Goal: Transaction & Acquisition: Register for event/course

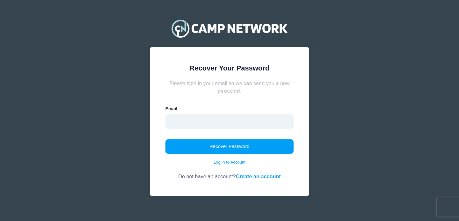
click at [228, 125] on input "email" at bounding box center [229, 121] width 128 height 15
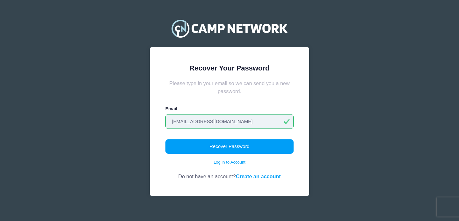
type input "[EMAIL_ADDRESS][DOMAIN_NAME]"
click at [165, 139] on button "Recover Password" at bounding box center [229, 146] width 128 height 15
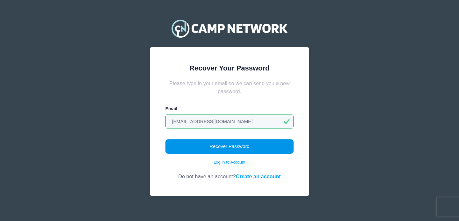
click at [252, 150] on button "Recover Password" at bounding box center [229, 146] width 128 height 15
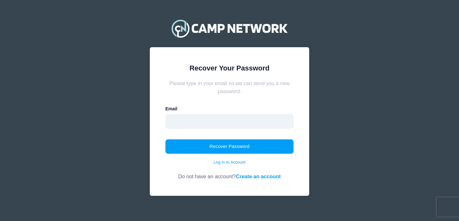
click at [222, 122] on input "email" at bounding box center [229, 121] width 128 height 15
type input "beckgao@education.vchstrojans.org"
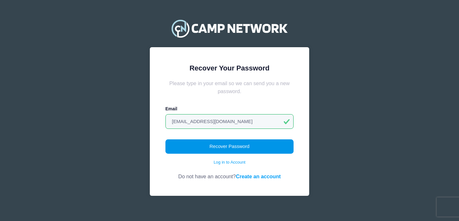
click at [230, 146] on button "Recover Password" at bounding box center [229, 146] width 128 height 15
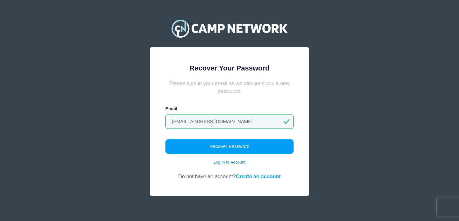
click at [263, 174] on link "Create an account" at bounding box center [258, 176] width 45 height 6
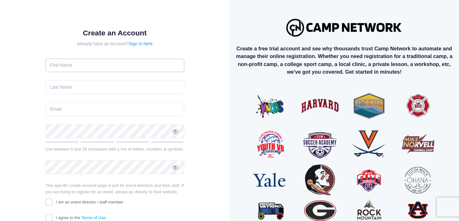
click at [161, 69] on input "text" at bounding box center [115, 66] width 139 height 14
type input "Beck"
click at [153, 86] on input "text" at bounding box center [115, 87] width 139 height 14
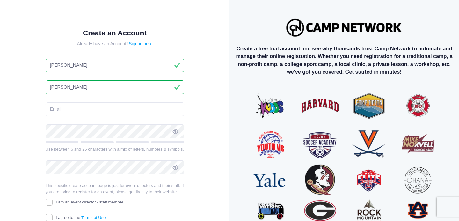
type input "Gao"
click at [140, 111] on input "email" at bounding box center [115, 109] width 139 height 14
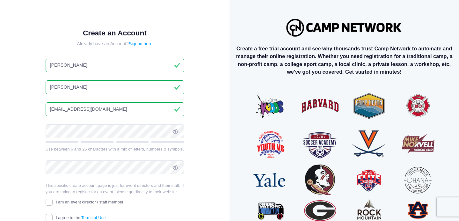
type input "[EMAIL_ADDRESS][DOMAIN_NAME]"
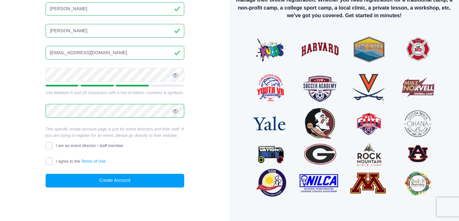
click at [59, 164] on label "I agree to the Terms of Use" at bounding box center [76, 161] width 60 height 7
click at [53, 164] on input "I agree to the Terms of Use" at bounding box center [49, 160] width 7 height 7
checkbox input "true"
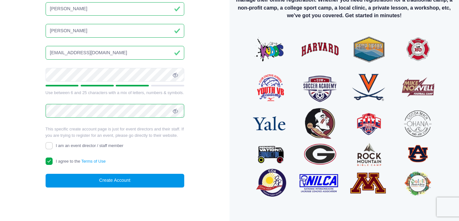
click at [79, 180] on button "Create Account" at bounding box center [115, 181] width 139 height 14
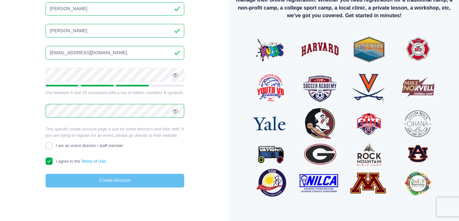
scroll to position [53, 0]
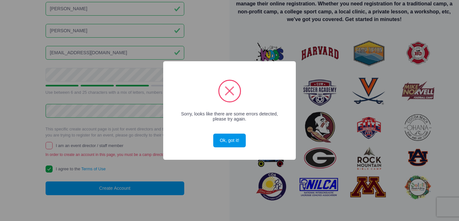
click at [234, 142] on button "Ok, got it!" at bounding box center [229, 140] width 32 height 14
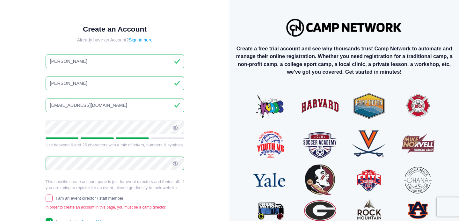
scroll to position [56, 0]
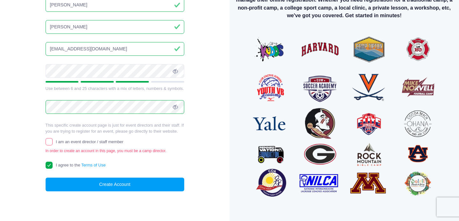
click at [96, 142] on span "I am an event director / staff member" at bounding box center [90, 141] width 68 height 5
click at [53, 142] on input "I am an event director / staff member" at bounding box center [49, 141] width 7 height 7
checkbox input "true"
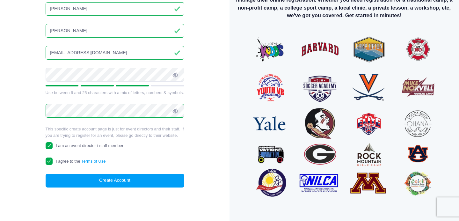
click at [115, 172] on form "Create an Account Already have an Account? Sign in here Beck Gao beckgao@educat…" at bounding box center [115, 79] width 139 height 215
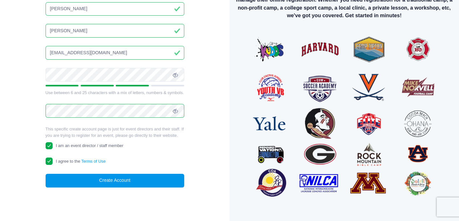
click at [117, 178] on button "Create Account" at bounding box center [115, 181] width 139 height 14
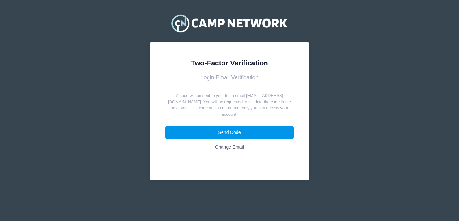
click at [255, 130] on button "Send Code" at bounding box center [229, 132] width 128 height 14
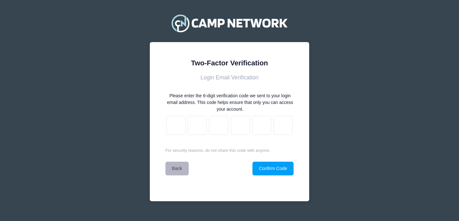
click at [180, 168] on link "Back" at bounding box center [176, 168] width 23 height 14
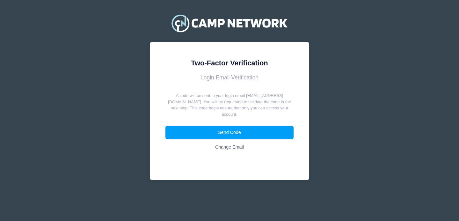
click at [235, 146] on link "Change Email" at bounding box center [229, 147] width 128 height 14
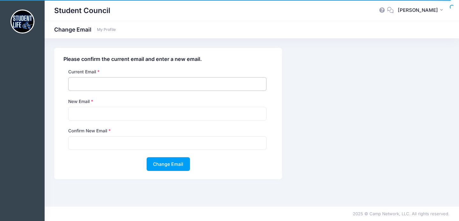
click at [122, 82] on input "email" at bounding box center [167, 84] width 198 height 14
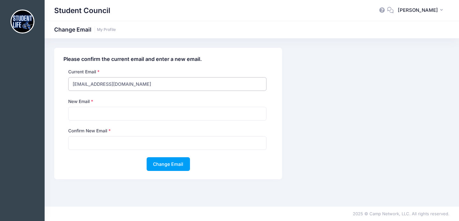
type input "[EMAIL_ADDRESS][DOMAIN_NAME]"
click at [110, 115] on input "email" at bounding box center [167, 114] width 198 height 14
type input "[EMAIL_ADDRESS][DOMAIN_NAME]"
type input "beckgao1127@gmail.com"
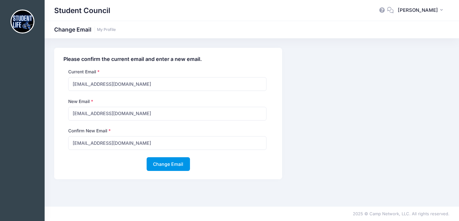
click at [163, 164] on button "Change Email" at bounding box center [167, 164] width 43 height 14
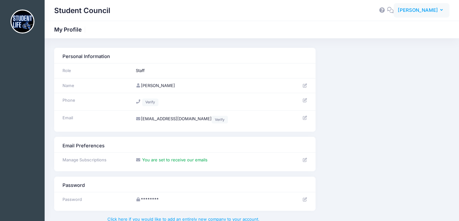
click at [428, 10] on span "Beck Gao" at bounding box center [417, 10] width 40 height 7
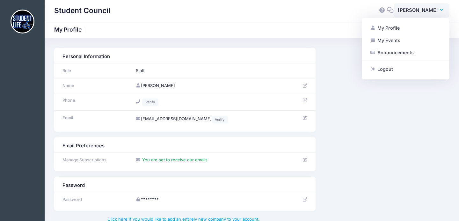
click at [23, 22] on img at bounding box center [23, 22] width 24 height 24
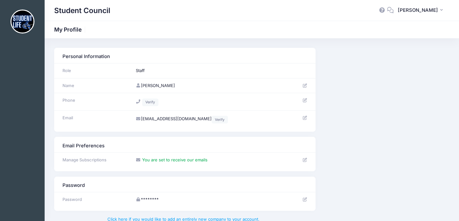
click at [27, 21] on img at bounding box center [23, 22] width 24 height 24
click at [98, 11] on h1 "Student Council" at bounding box center [82, 10] width 56 height 15
click at [430, 13] on span "[PERSON_NAME]" at bounding box center [417, 10] width 40 height 7
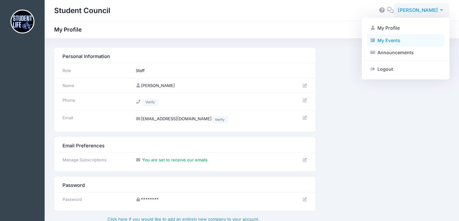
click at [403, 43] on link "My Events" at bounding box center [405, 40] width 77 height 12
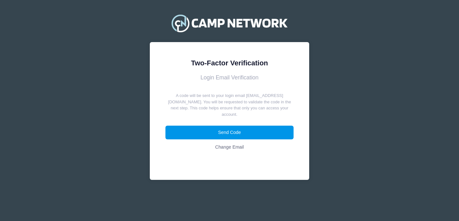
click at [216, 126] on button "Send Code" at bounding box center [229, 132] width 128 height 14
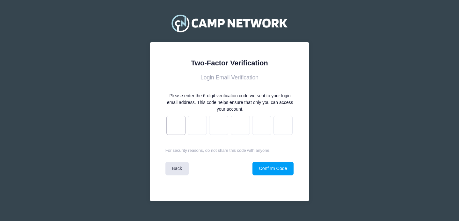
click at [179, 122] on input "text" at bounding box center [175, 125] width 19 height 19
type input "e"
type input "4"
type input "1"
type input "7"
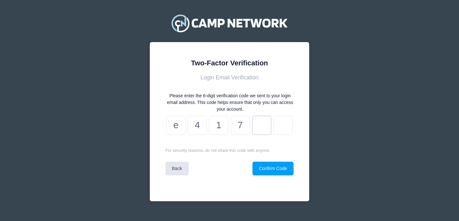
type input "2"
type input "3"
click at [263, 172] on button "Confirm Code" at bounding box center [272, 168] width 41 height 14
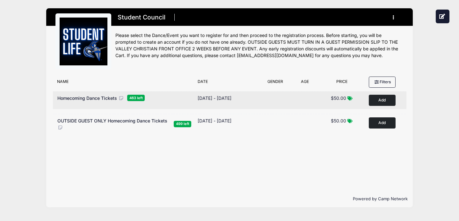
click at [382, 102] on button "Add to Cart" at bounding box center [381, 100] width 27 height 11
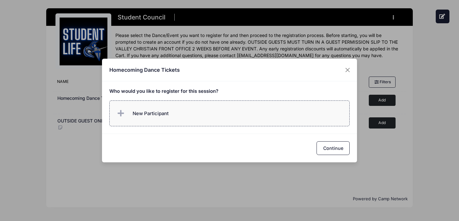
click at [235, 113] on label "New Participant" at bounding box center [229, 113] width 240 height 26
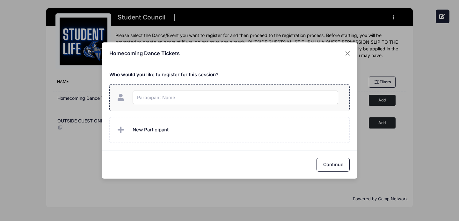
click at [206, 96] on input "text" at bounding box center [234, 97] width 205 height 14
type input "[PERSON_NAME]"
checkbox input "true"
click at [330, 164] on button "Continue" at bounding box center [332, 165] width 33 height 14
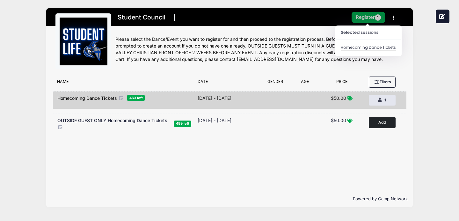
click at [369, 15] on button "Register 1" at bounding box center [368, 17] width 34 height 11
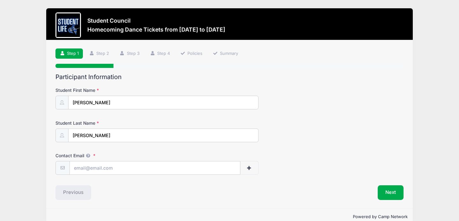
scroll to position [12, 0]
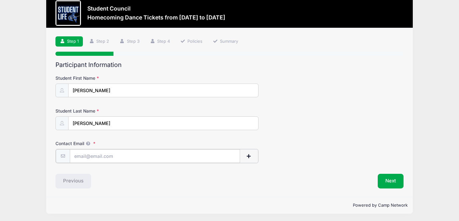
click at [165, 153] on input "Contact Email" at bounding box center [155, 156] width 170 height 14
type input "[EMAIL_ADDRESS][DOMAIN_NAME]"
click at [398, 188] on div "Step 1 /7 Step 1 Step 2 Step 3 Step 4 Policies Summary Participant Information …" at bounding box center [229, 112] width 366 height 168
click at [391, 182] on button "Next" at bounding box center [390, 180] width 26 height 15
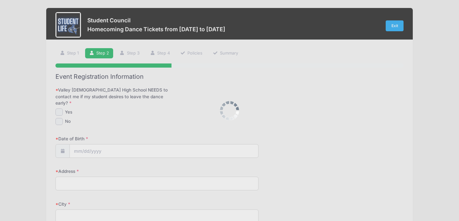
scroll to position [0, 0]
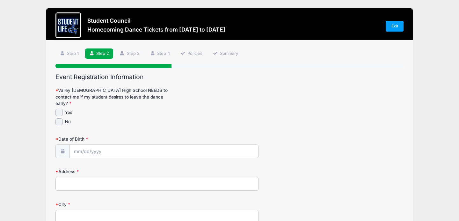
click at [65, 118] on div "No" at bounding box center [156, 121] width 203 height 7
click at [59, 118] on input "No" at bounding box center [58, 121] width 7 height 7
checkbox input "true"
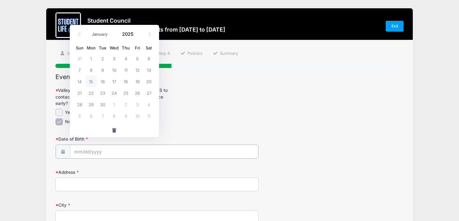
click at [119, 145] on input "Date of Birth" at bounding box center [164, 152] width 188 height 14
click at [132, 33] on input "2025" at bounding box center [129, 34] width 21 height 10
click at [137, 36] on span at bounding box center [137, 36] width 4 height 5
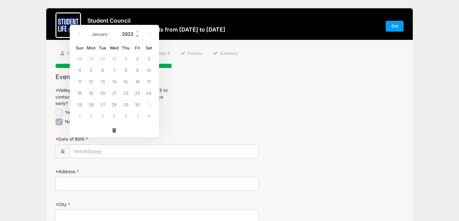
click at [137, 36] on span at bounding box center [137, 36] width 4 height 5
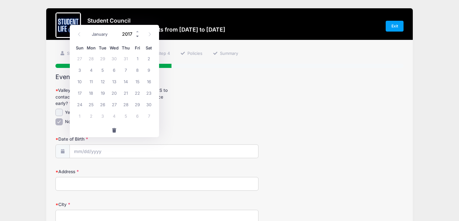
click at [137, 36] on span at bounding box center [137, 36] width 4 height 5
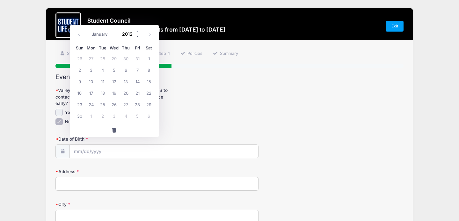
click at [137, 36] on span at bounding box center [137, 36] width 4 height 5
type input "2008"
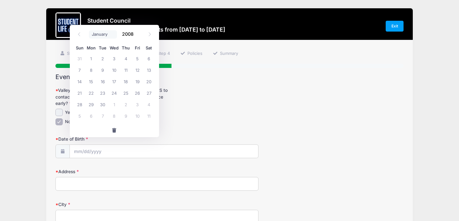
click at [104, 36] on select "January February March April May June July August September October November De…" at bounding box center [103, 34] width 28 height 8
select select "10"
click at [123, 104] on span "27" at bounding box center [125, 103] width 11 height 11
type input "[DATE]"
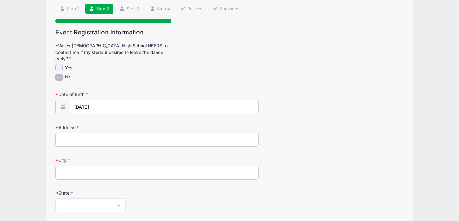
scroll to position [44, 0]
click at [199, 138] on input "Address" at bounding box center [156, 139] width 203 height 14
type input "[STREET_ADDRESS]"
click at [168, 168] on input "City" at bounding box center [156, 172] width 203 height 14
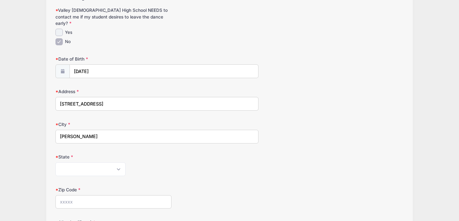
scroll to position [131, 0]
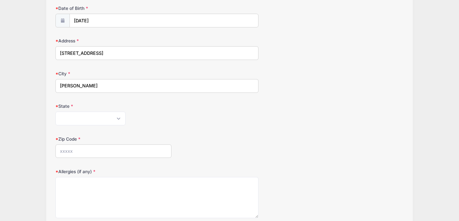
type input "[PERSON_NAME]"
click at [85, 111] on select "[US_STATE] [US_STATE] [US_STATE] [US_STATE] [US_STATE] Armed Forces Africa Arme…" at bounding box center [90, 118] width 70 height 14
select select "AZ"
click at [108, 144] on input "Zip Code" at bounding box center [113, 151] width 116 height 14
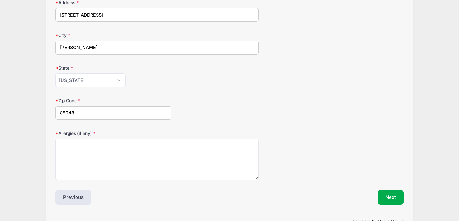
scroll to position [179, 0]
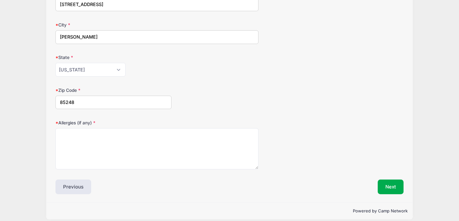
type input "85248"
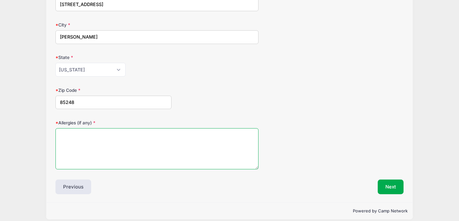
click at [106, 138] on textarea "Allergies (if any)" at bounding box center [156, 148] width 203 height 41
type textarea "fungi"
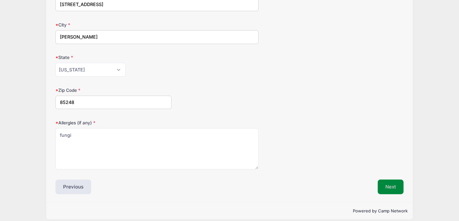
click at [396, 181] on button "Next" at bounding box center [390, 186] width 26 height 15
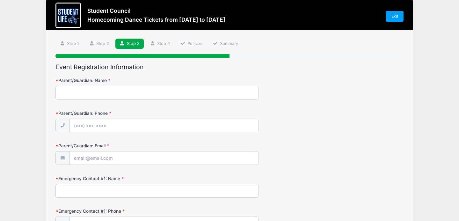
scroll to position [0, 0]
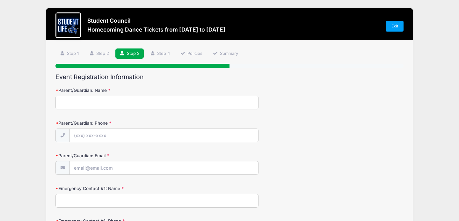
click at [218, 102] on input "Parent/Guardian: Name" at bounding box center [156, 103] width 203 height 14
type input "[PERSON_NAME]"
click at [233, 131] on input "Parent/Guardian: Phone" at bounding box center [164, 136] width 188 height 14
type input "[PHONE_NUMBER]"
click at [225, 171] on input "Parent/Guardian: Email" at bounding box center [164, 168] width 188 height 14
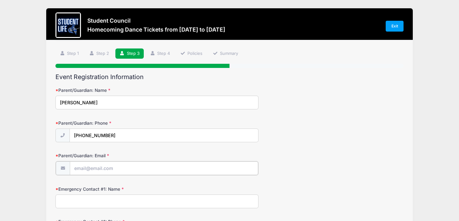
click at [131, 169] on input "Parent/Guardian: Email" at bounding box center [164, 168] width 188 height 14
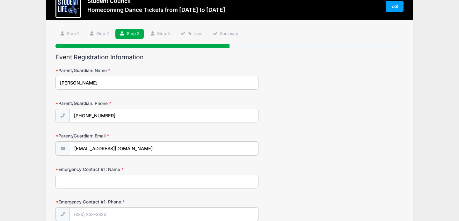
scroll to position [109, 0]
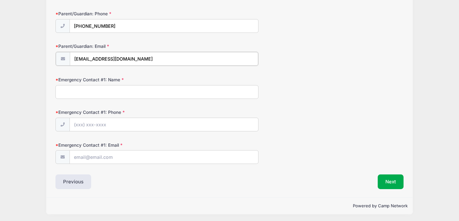
type input "[EMAIL_ADDRESS][DOMAIN_NAME]"
click at [133, 93] on input "Emergency Contact #1: Name" at bounding box center [156, 91] width 203 height 14
type input "[PERSON_NAME]"
click at [127, 118] on input "Emergency Contact #1: Phone" at bounding box center [164, 124] width 188 height 14
type input "[PHONE_NUMBER]"
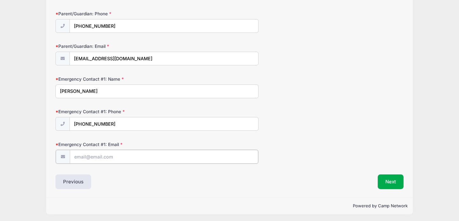
click at [92, 157] on input "Emergency Contact #1: Email" at bounding box center [164, 157] width 188 height 14
type input "[EMAIL_ADDRESS][DOMAIN_NAME]"
click at [374, 181] on div "Next" at bounding box center [317, 181] width 177 height 15
click at [382, 181] on button "Next" at bounding box center [390, 181] width 26 height 15
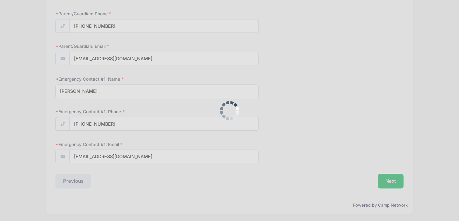
scroll to position [0, 0]
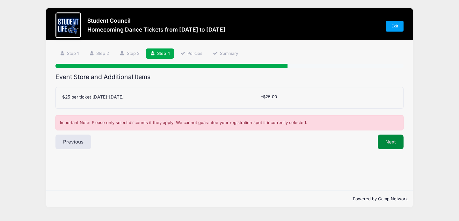
click at [386, 138] on button "Next" at bounding box center [390, 141] width 26 height 15
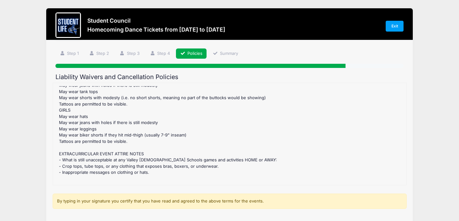
scroll to position [89, 0]
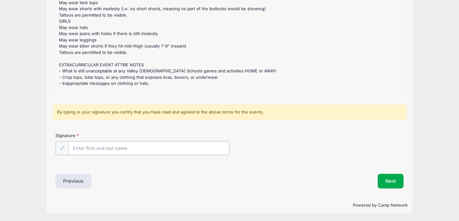
click at [196, 148] on input "Signature" at bounding box center [148, 148] width 161 height 14
type input "[PERSON_NAME]"
click at [395, 184] on button "Next" at bounding box center [390, 180] width 26 height 15
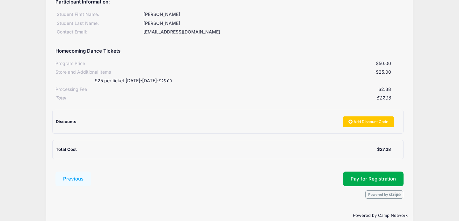
scroll to position [98, 0]
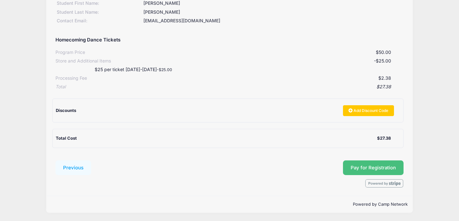
click at [381, 168] on button "Pay for Registration" at bounding box center [373, 167] width 61 height 15
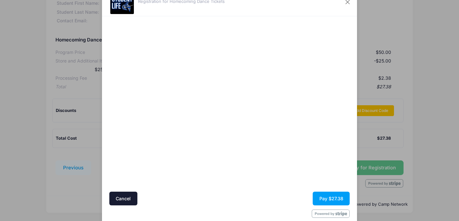
scroll to position [31, 0]
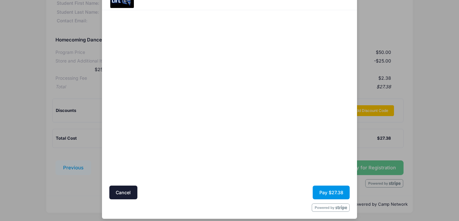
click at [340, 192] on button "Pay $27.38" at bounding box center [330, 192] width 37 height 14
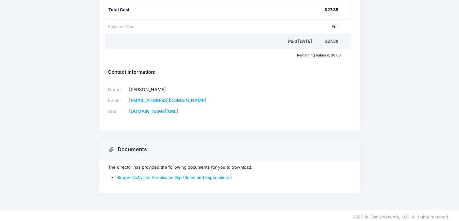
scroll to position [145, 0]
click at [219, 180] on li "Student Activities Permission Slip (Rules and Expectations)" at bounding box center [233, 178] width 234 height 6
click at [216, 178] on link "Student Activities Permission Slip (Rules and Expectations)" at bounding box center [174, 177] width 116 height 5
